Goal: Entertainment & Leisure: Consume media (video, audio)

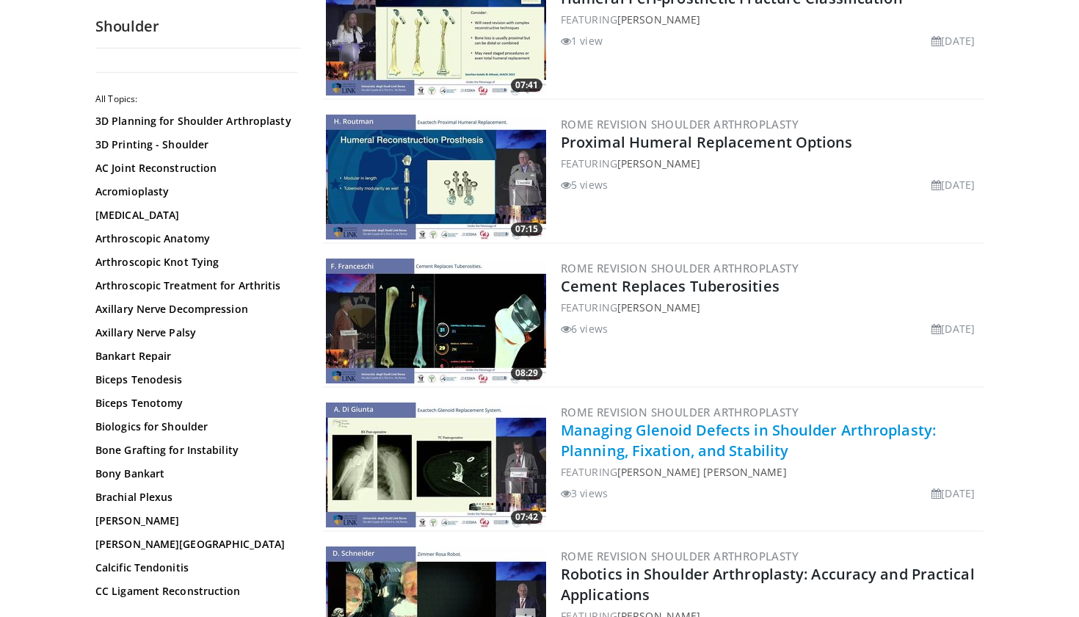
scroll to position [916, 0]
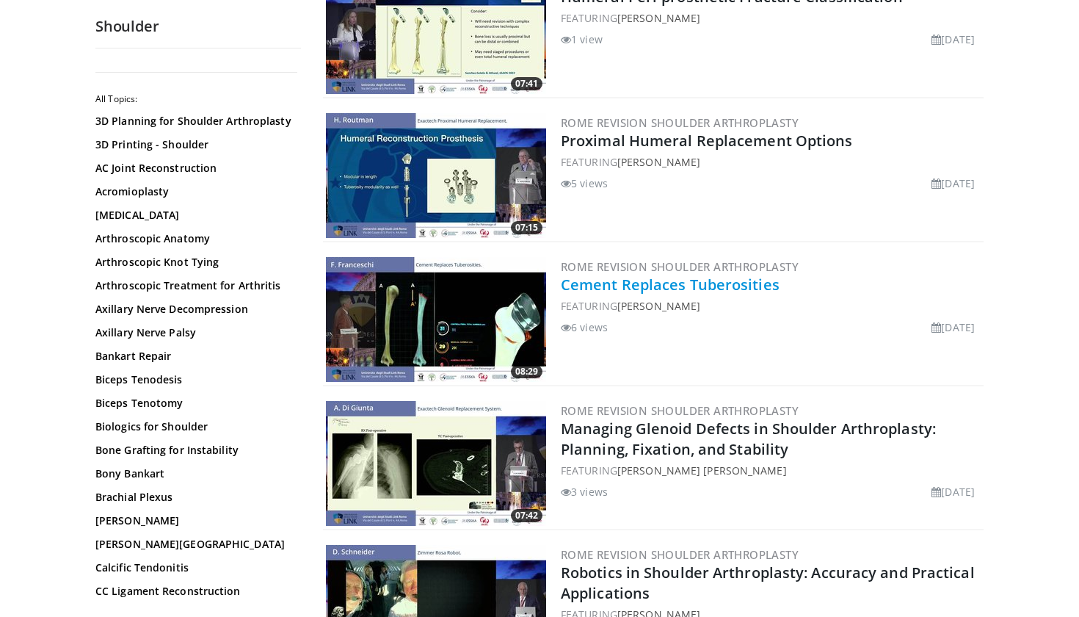
click at [636, 281] on link "Cement Replaces Tuberosities" at bounding box center [670, 284] width 219 height 20
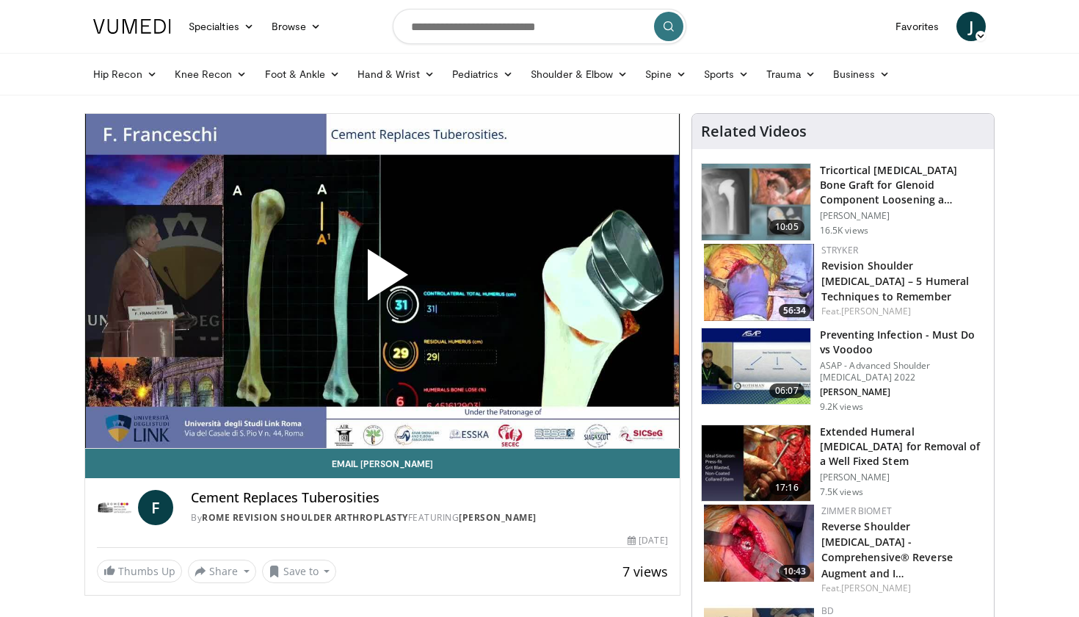
click at [382, 280] on span "Video Player" at bounding box center [382, 280] width 0 height 0
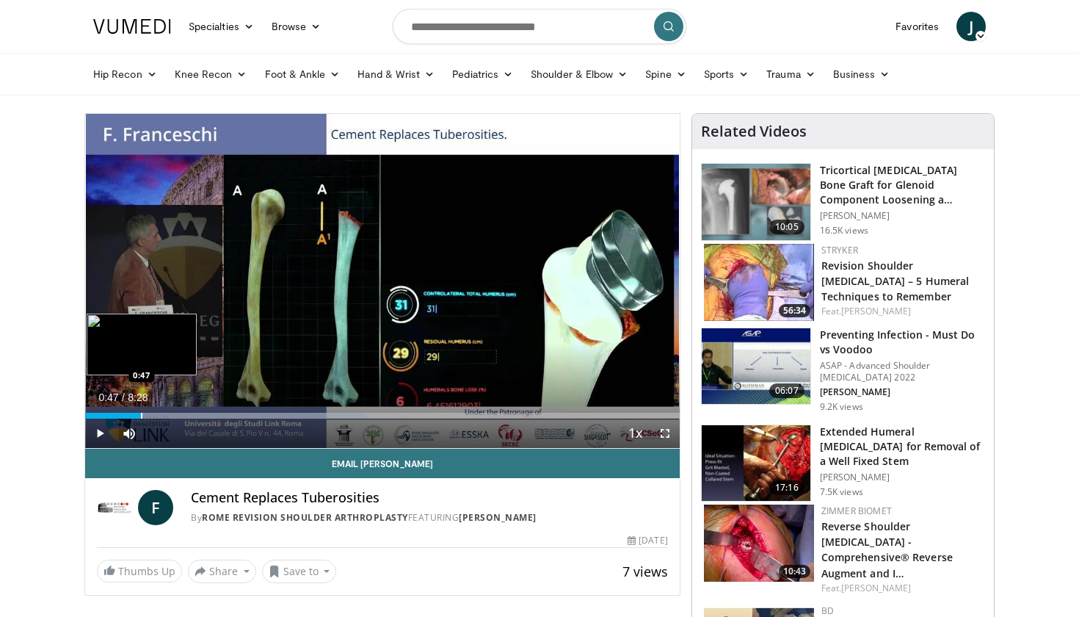
click at [141, 412] on div "Progress Bar" at bounding box center [141, 415] width 1 height 6
click at [175, 411] on div "Loaded : 47.18% 0:48 1:16" at bounding box center [382, 411] width 594 height 14
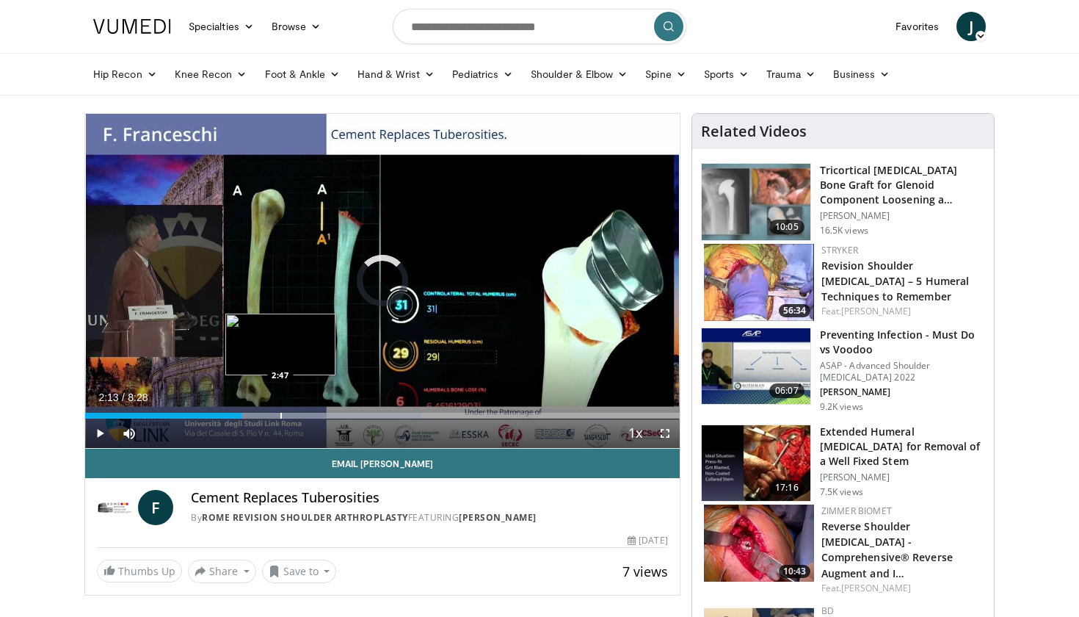
click at [280, 410] on div "Loaded : 56.53% 2:14 2:47" at bounding box center [382, 411] width 594 height 14
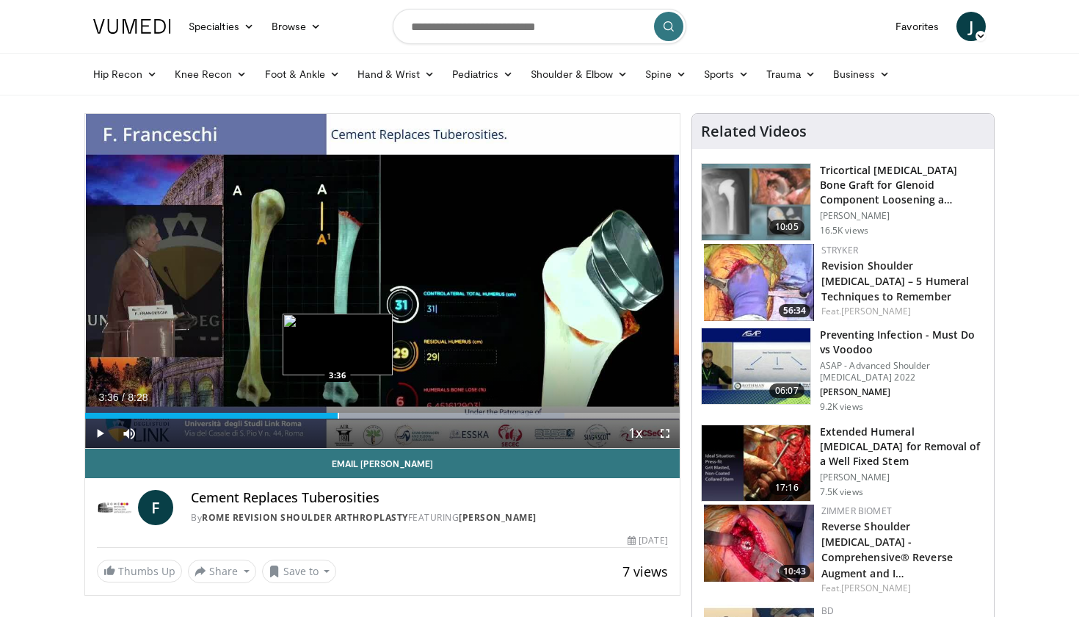
click at [338, 414] on div "Progress Bar" at bounding box center [338, 415] width 1 height 6
click at [377, 418] on div "Progress Bar" at bounding box center [377, 415] width 1 height 6
click at [365, 413] on div "Progress Bar" at bounding box center [365, 415] width 1 height 6
click at [385, 414] on div "Progress Bar" at bounding box center [385, 415] width 1 height 6
click at [426, 415] on div "Progress Bar" at bounding box center [426, 415] width 1 height 6
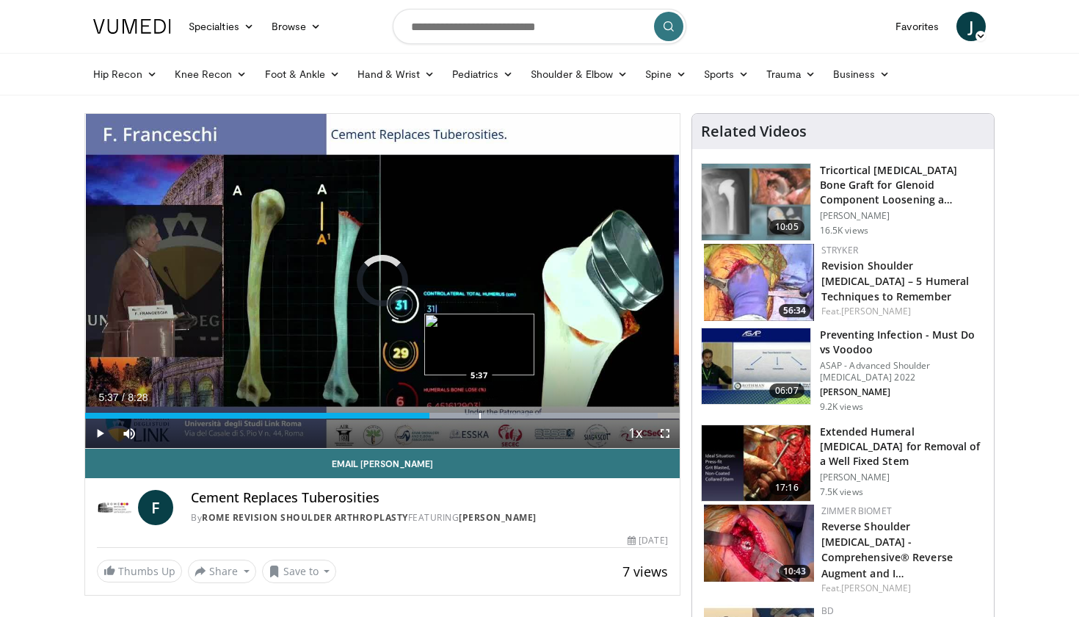
click at [479, 408] on div "Loaded : 96.32% 4:54 5:37" at bounding box center [382, 411] width 594 height 14
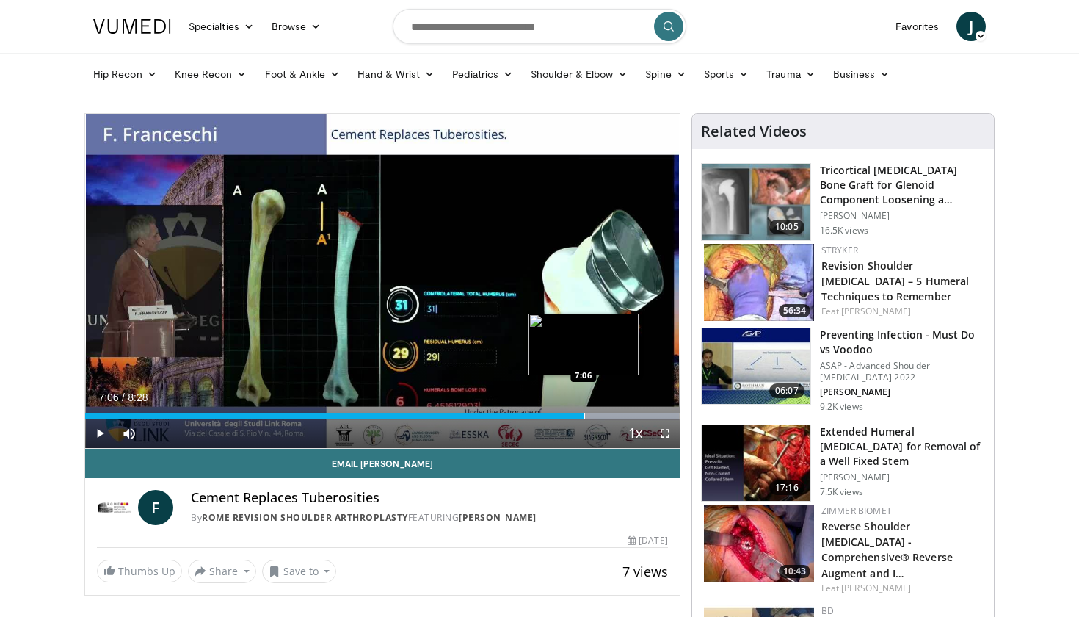
click at [583, 409] on div "Loaded : 99.98% 7:06 7:06" at bounding box center [382, 411] width 594 height 14
click at [578, 415] on div "Progress Bar" at bounding box center [578, 415] width 1 height 6
